Goal: Information Seeking & Learning: Learn about a topic

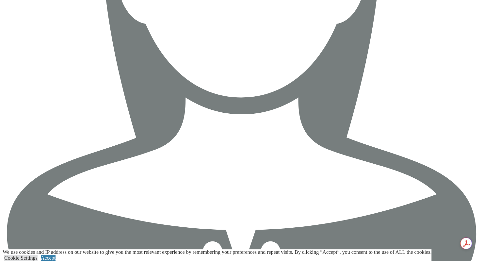
scroll to position [2463, 0]
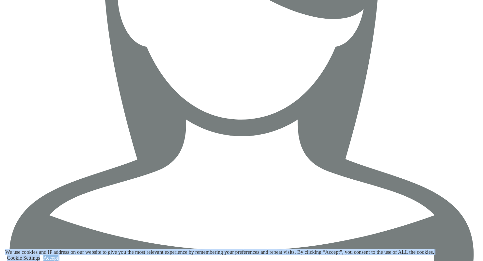
scroll to position [2432, 0]
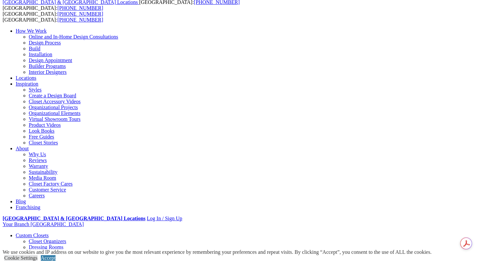
scroll to position [35, 0]
